Goal: Task Accomplishment & Management: Manage account settings

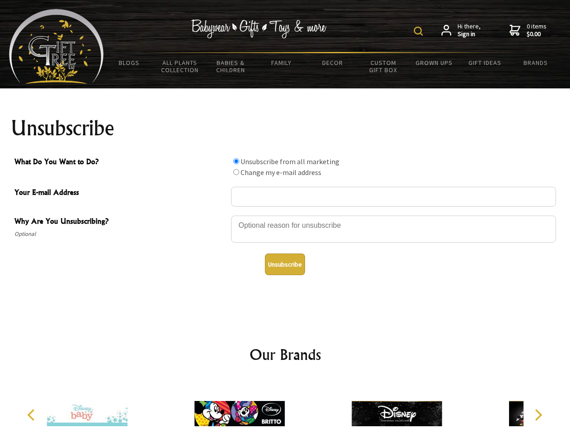
click at [419, 31] on img at bounding box center [418, 31] width 9 height 9
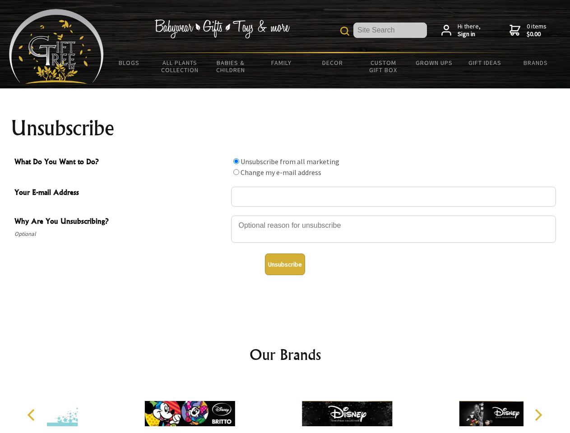
click at [285, 215] on div at bounding box center [393, 231] width 325 height 32
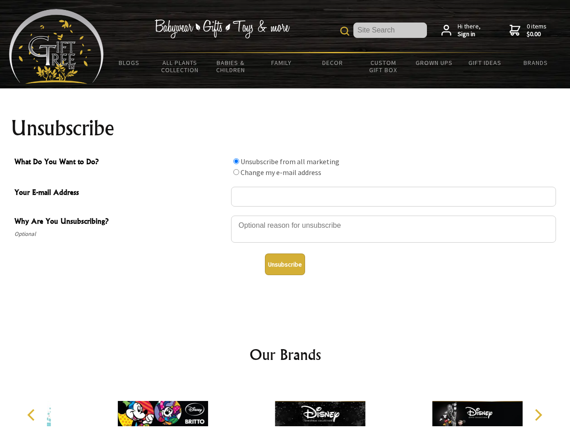
click at [236, 161] on input "What Do You Want to Do?" at bounding box center [236, 161] width 6 height 6
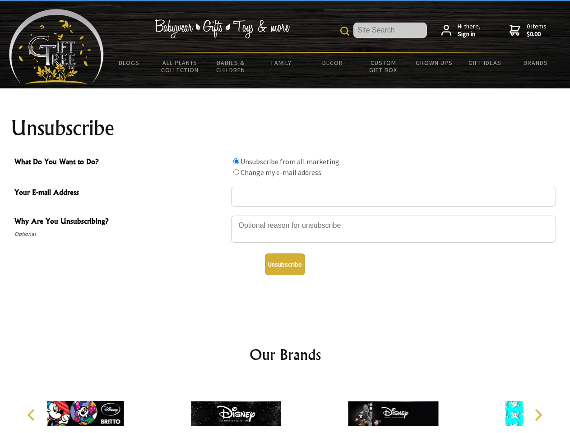
click at [236, 172] on input "What Do You Want to Do?" at bounding box center [236, 172] width 6 height 6
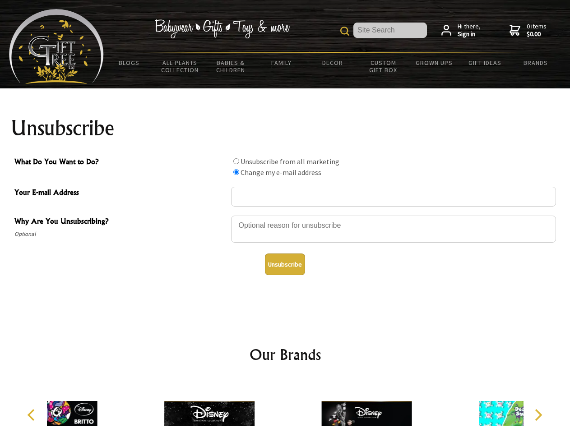
radio input "true"
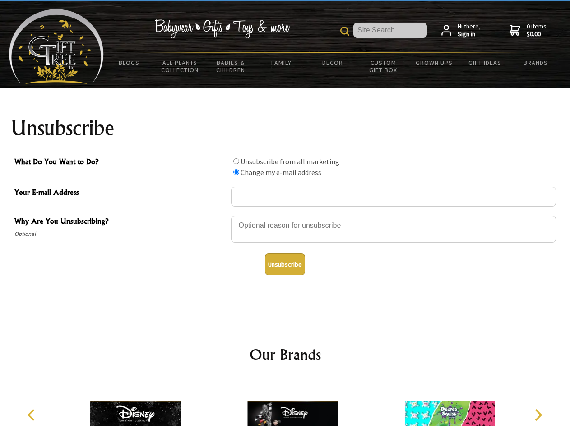
click at [285, 264] on button "Unsubscribe" at bounding box center [285, 264] width 40 height 22
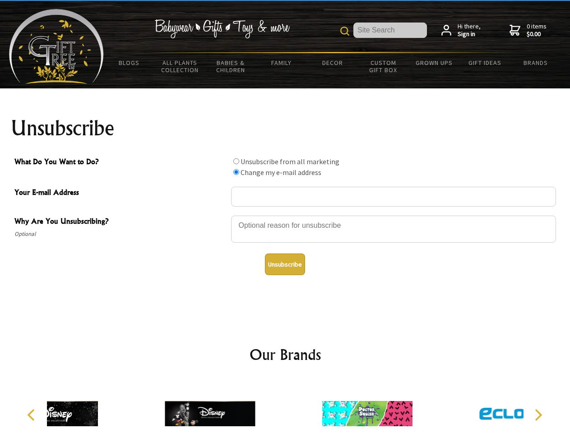
click at [285, 406] on div at bounding box center [209, 415] width 157 height 70
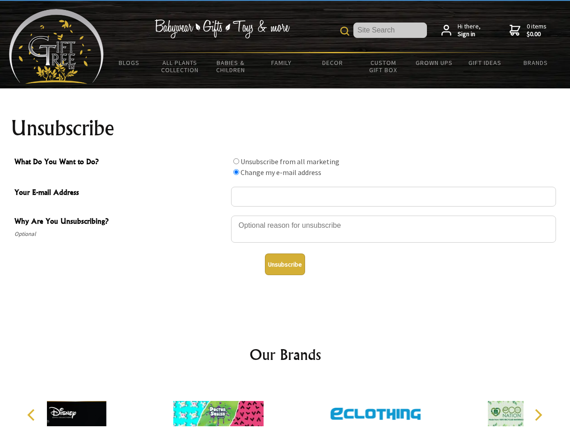
click at [32, 415] on icon "Previous" at bounding box center [32, 415] width 12 height 12
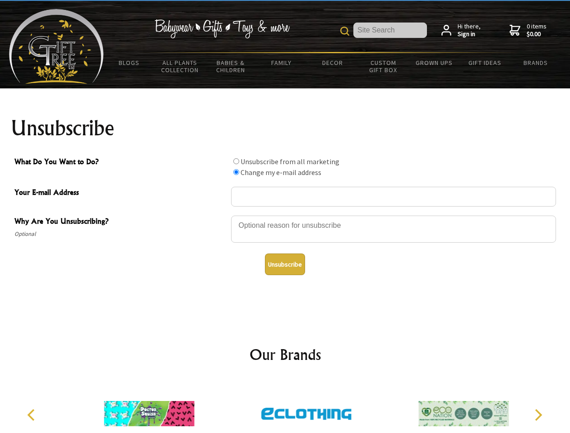
click at [538, 415] on icon "Next" at bounding box center [537, 415] width 12 height 12
